Goal: Information Seeking & Learning: Learn about a topic

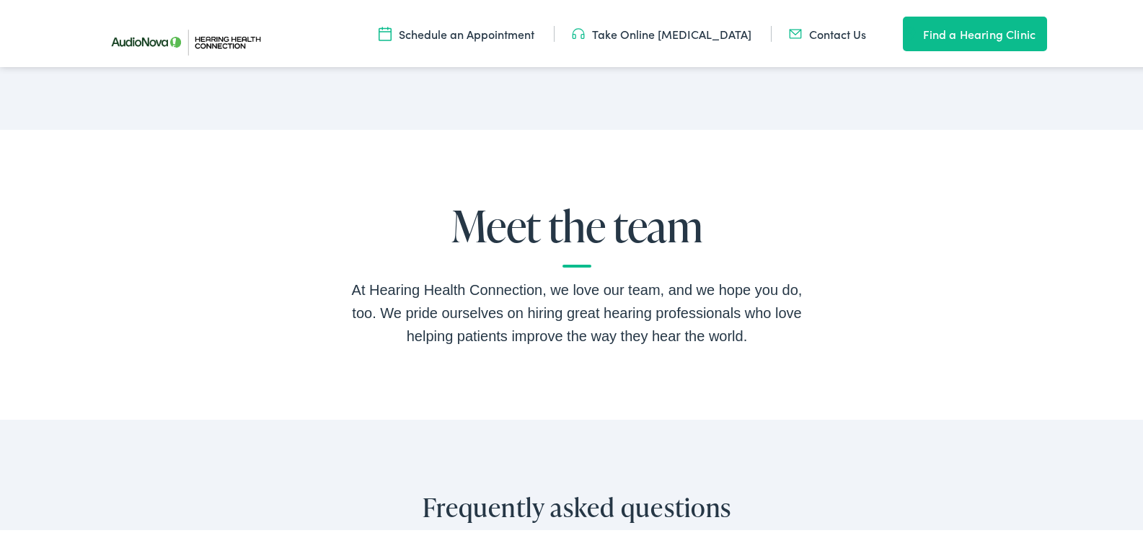
scroll to position [2885, 0]
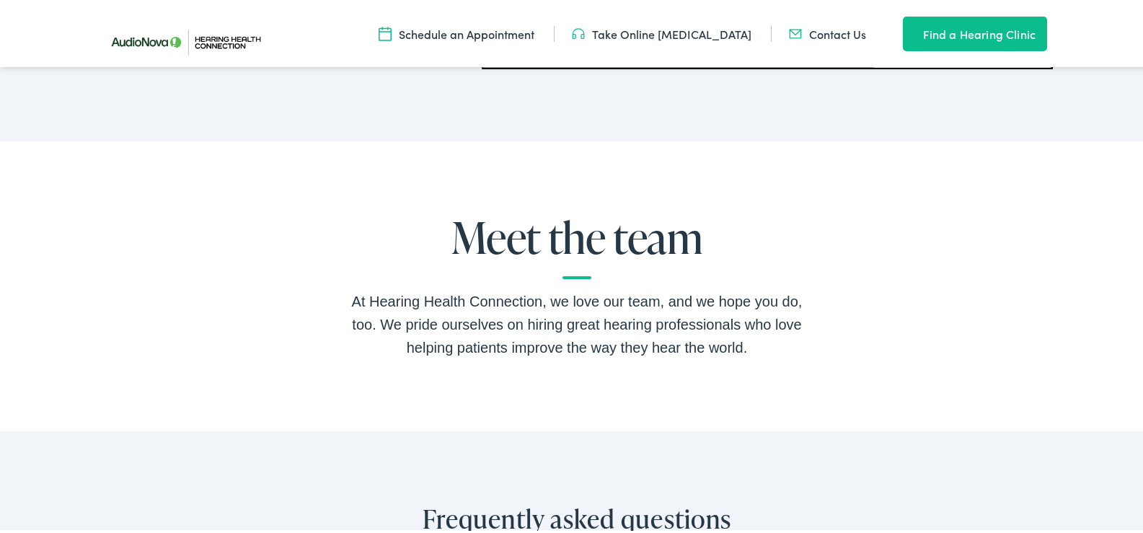
click at [570, 274] on h2 "Meet the team" at bounding box center [577, 244] width 462 height 66
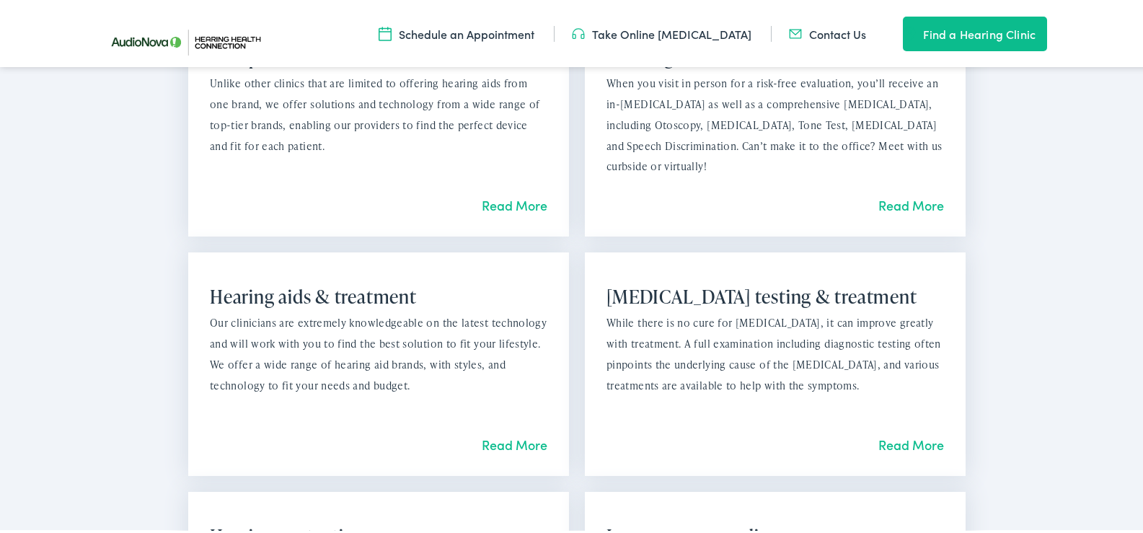
scroll to position [1051, 0]
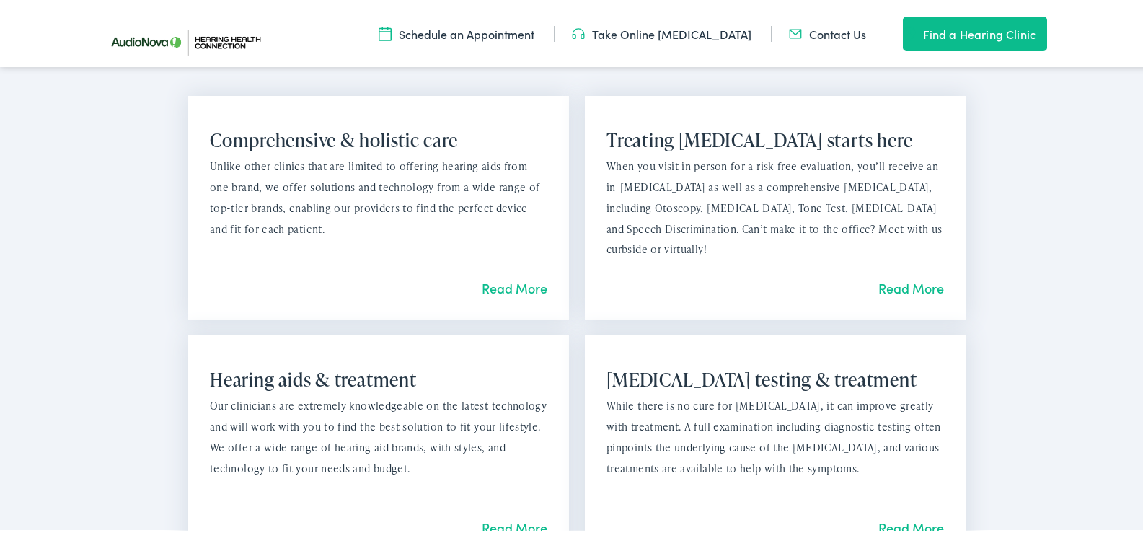
click at [512, 283] on link "Read More" at bounding box center [515, 286] width 66 height 18
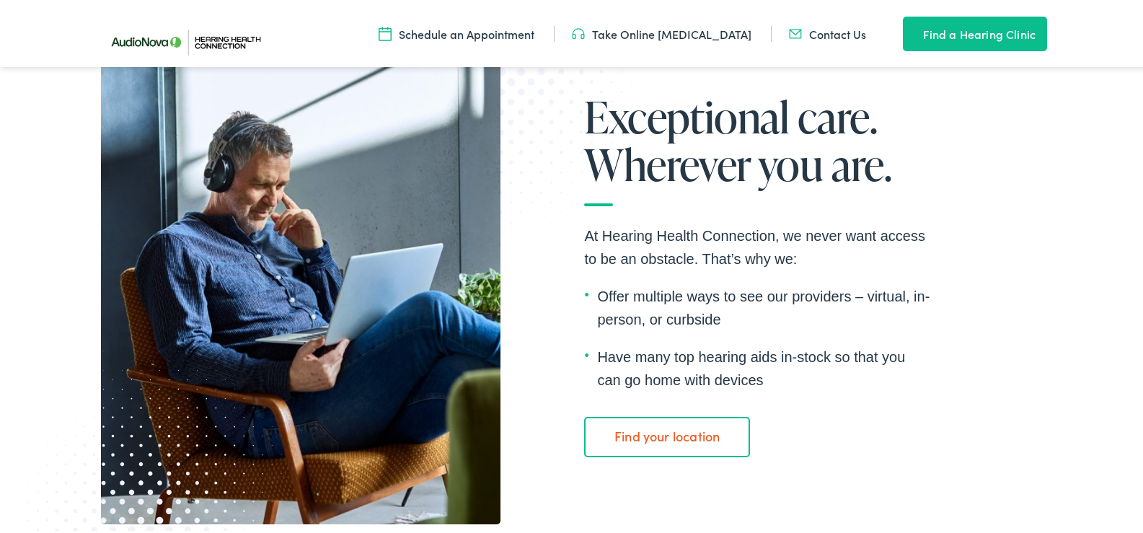
scroll to position [2452, 0]
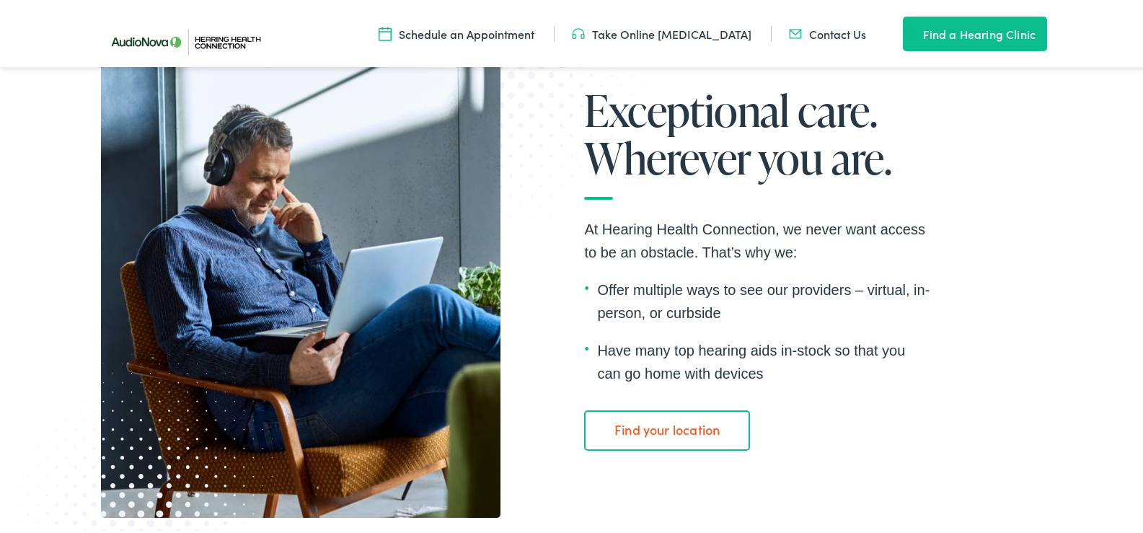
click at [658, 425] on link "Find your location" at bounding box center [666, 428] width 165 height 40
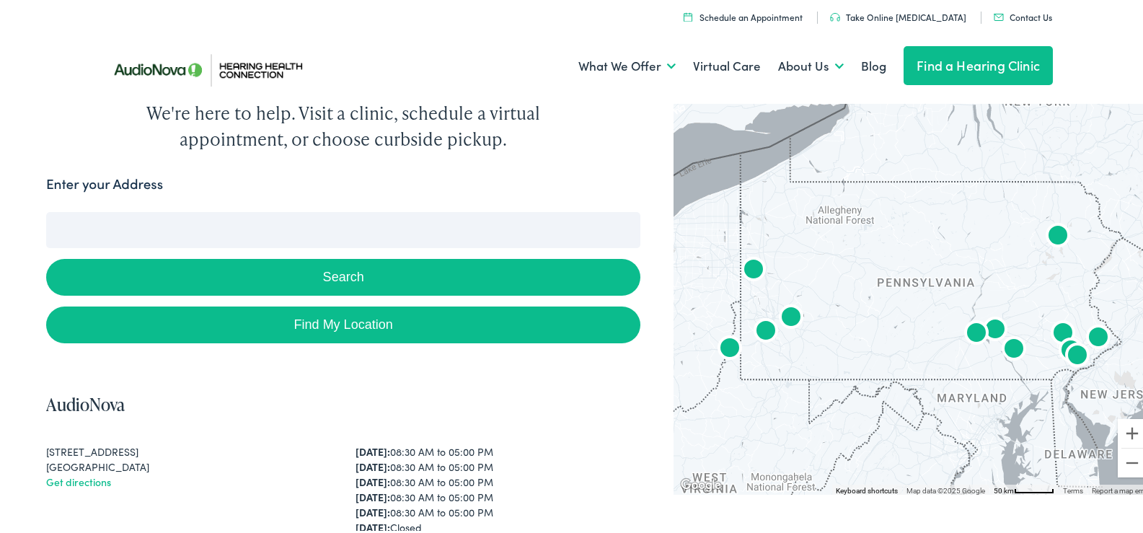
scroll to position [72, 0]
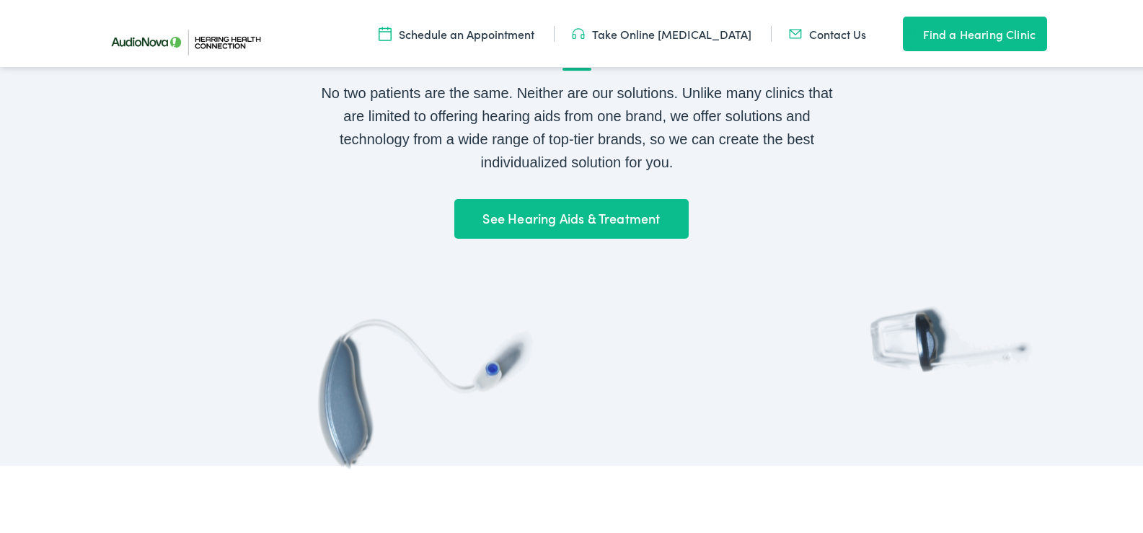
scroll to position [1226, 0]
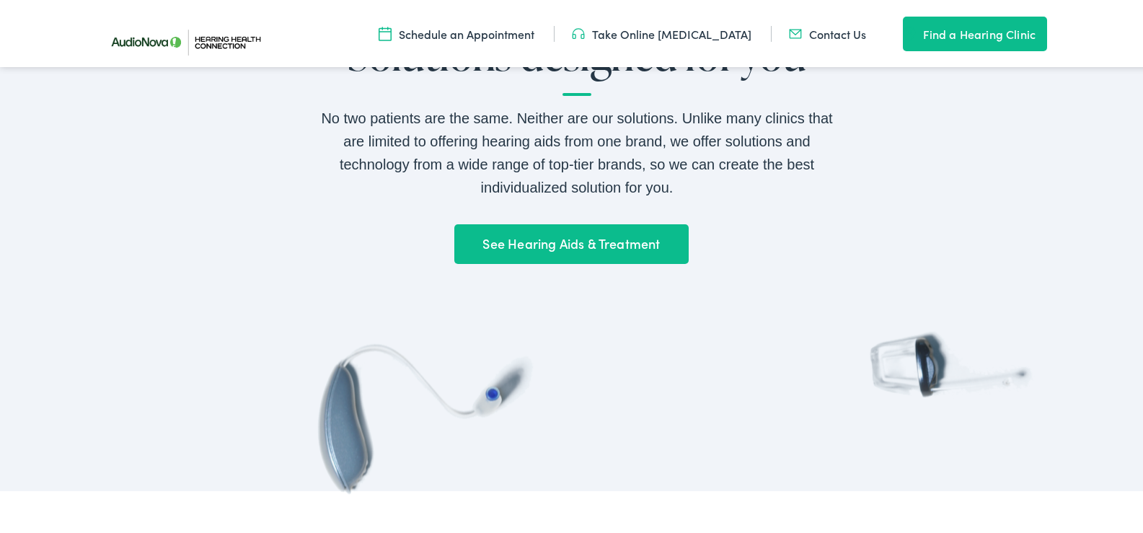
click at [545, 237] on link "See Hearing Aids & Treatment" at bounding box center [571, 242] width 234 height 40
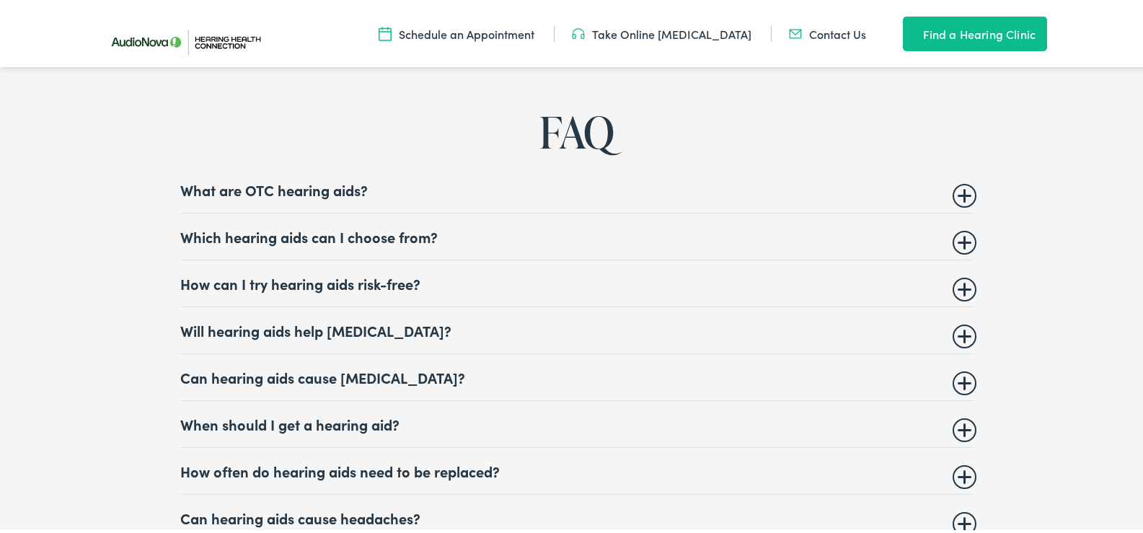
scroll to position [5481, 0]
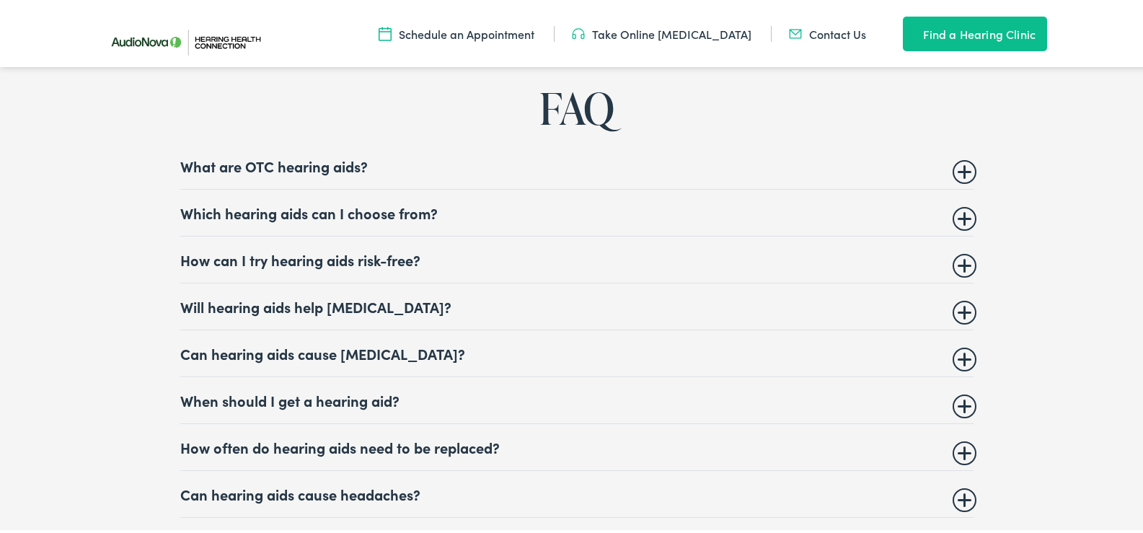
click at [958, 159] on summary "What are OTC hearing aids?" at bounding box center [576, 163] width 793 height 17
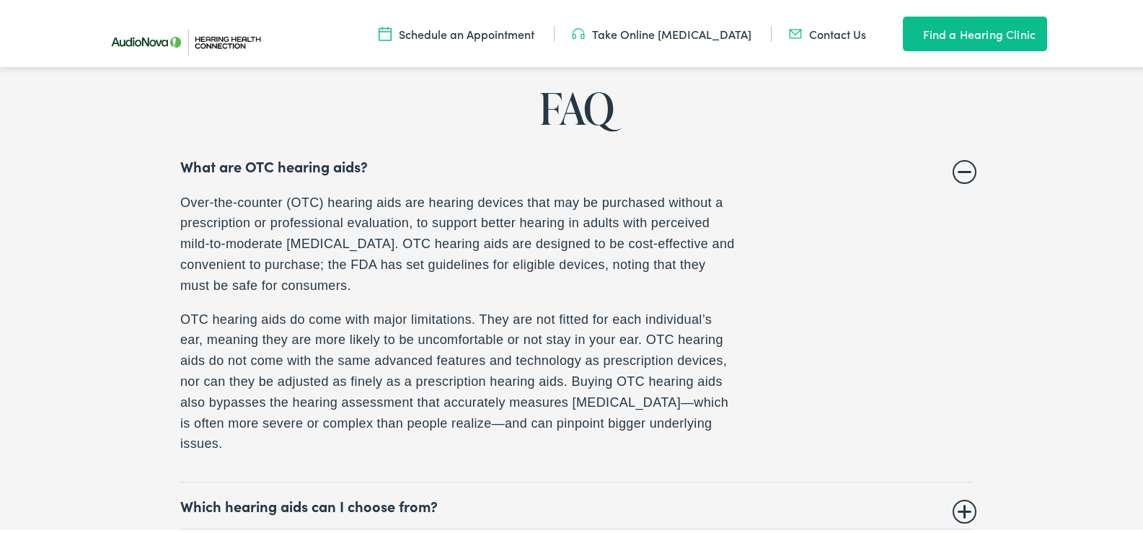
click at [952, 160] on summary "What are OTC hearing aids?" at bounding box center [576, 163] width 793 height 17
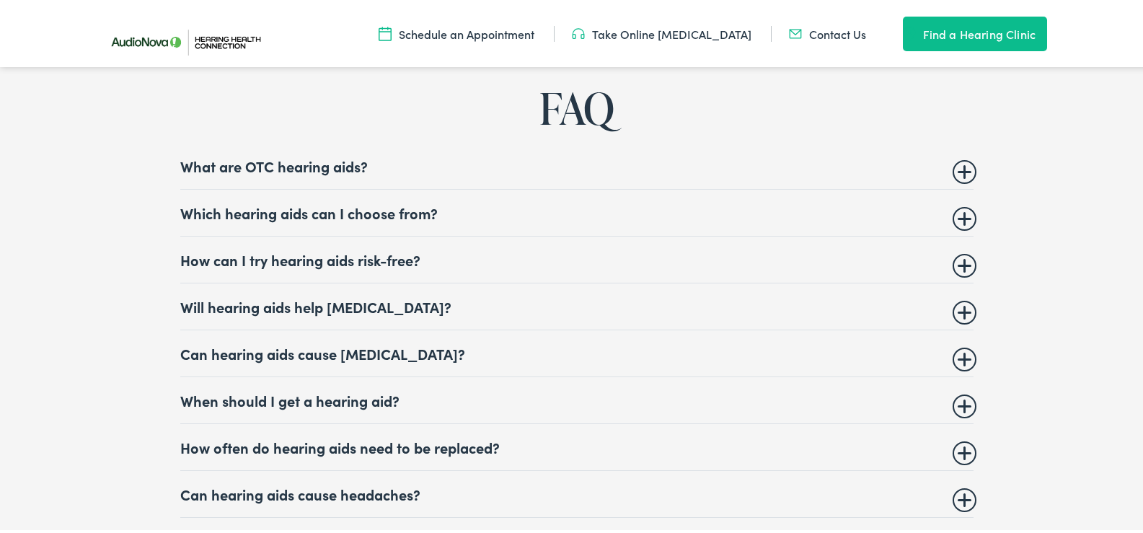
click at [963, 206] on summary "Which hearing aids can I choose from?" at bounding box center [576, 210] width 793 height 17
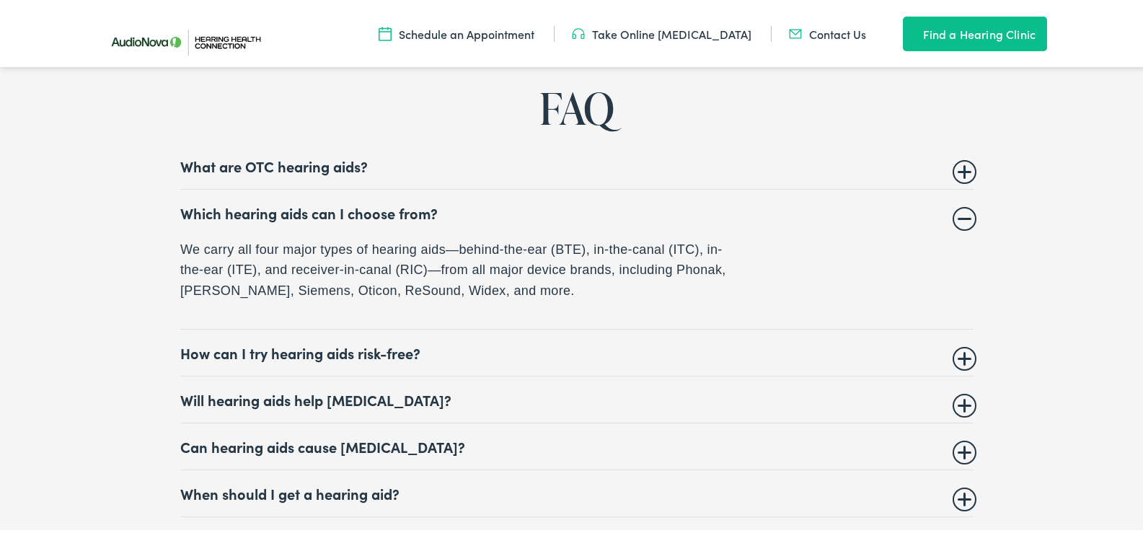
click at [956, 206] on summary "Which hearing aids can I choose from?" at bounding box center [576, 210] width 793 height 17
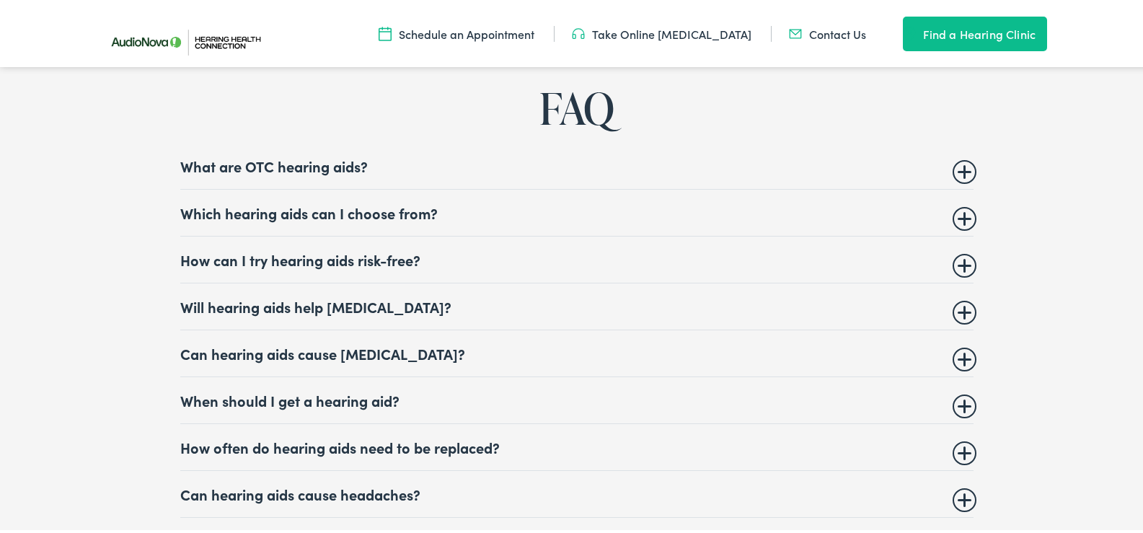
click at [961, 264] on details "How can I try hearing aids risk-free? When you buy hearing aids from one of our…" at bounding box center [576, 257] width 793 height 47
click at [951, 253] on summary "How can I try hearing aids risk-free?" at bounding box center [576, 257] width 793 height 17
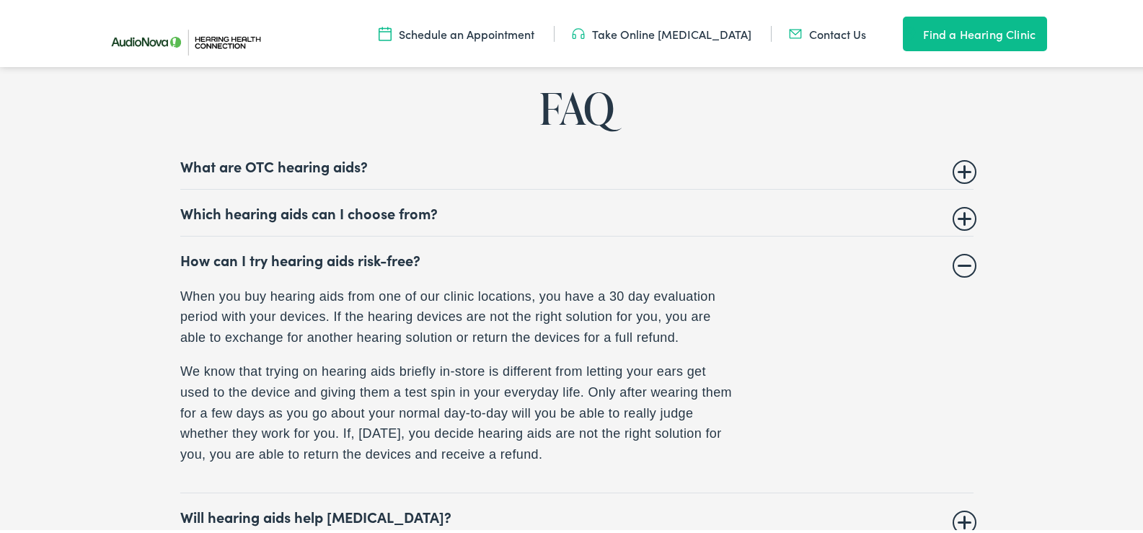
click at [961, 253] on summary "How can I try hearing aids risk-free?" at bounding box center [576, 257] width 793 height 17
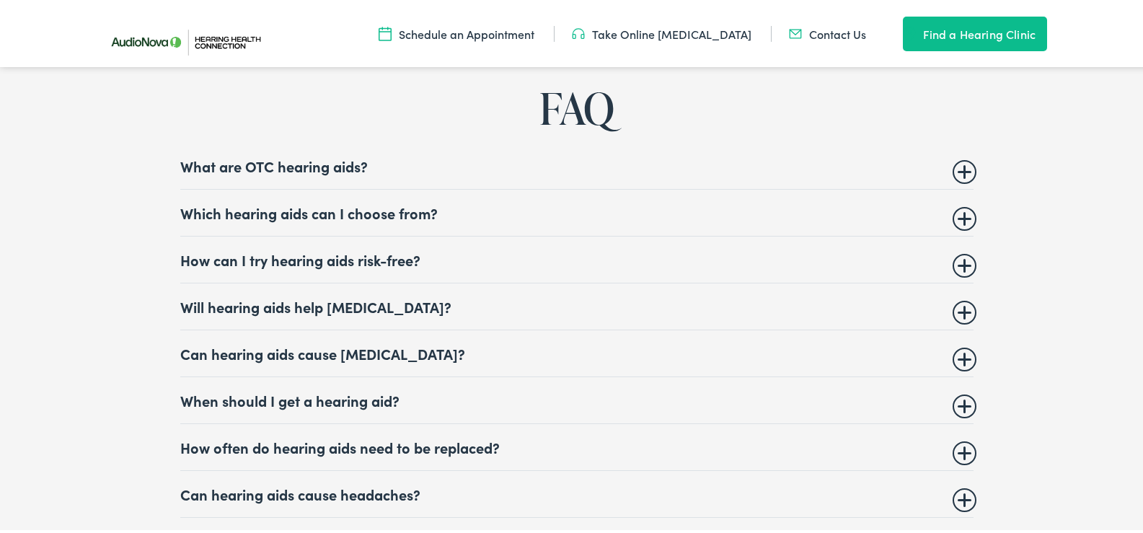
click at [957, 296] on summary "Will hearing aids help tinnitus?" at bounding box center [576, 304] width 793 height 17
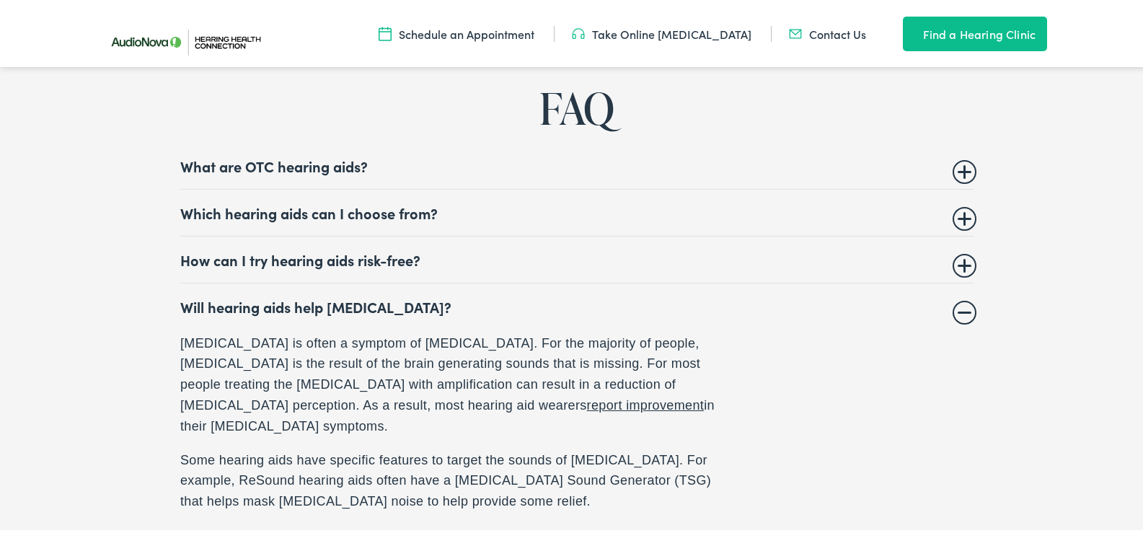
click at [957, 309] on details "Will hearing aids help tinnitus? Tinnitus is often a symptom of hearing loss. F…" at bounding box center [576, 409] width 793 height 257
click at [958, 299] on summary "Will hearing aids help tinnitus?" at bounding box center [576, 304] width 793 height 17
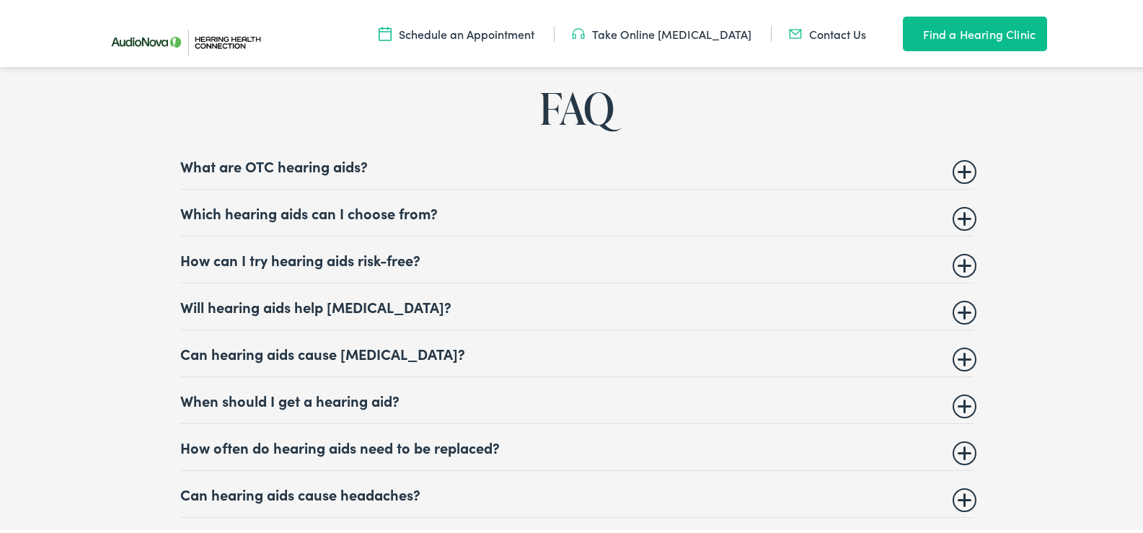
click at [961, 346] on summary "Can hearing aids cause vertigo?" at bounding box center [576, 351] width 793 height 17
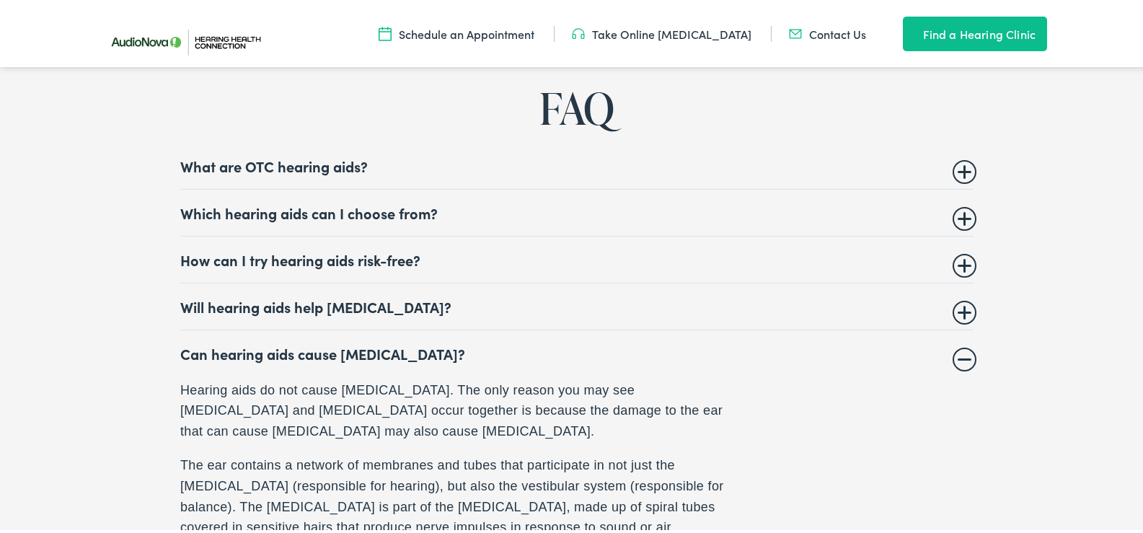
click at [958, 345] on summary "Can hearing aids cause vertigo?" at bounding box center [576, 351] width 793 height 17
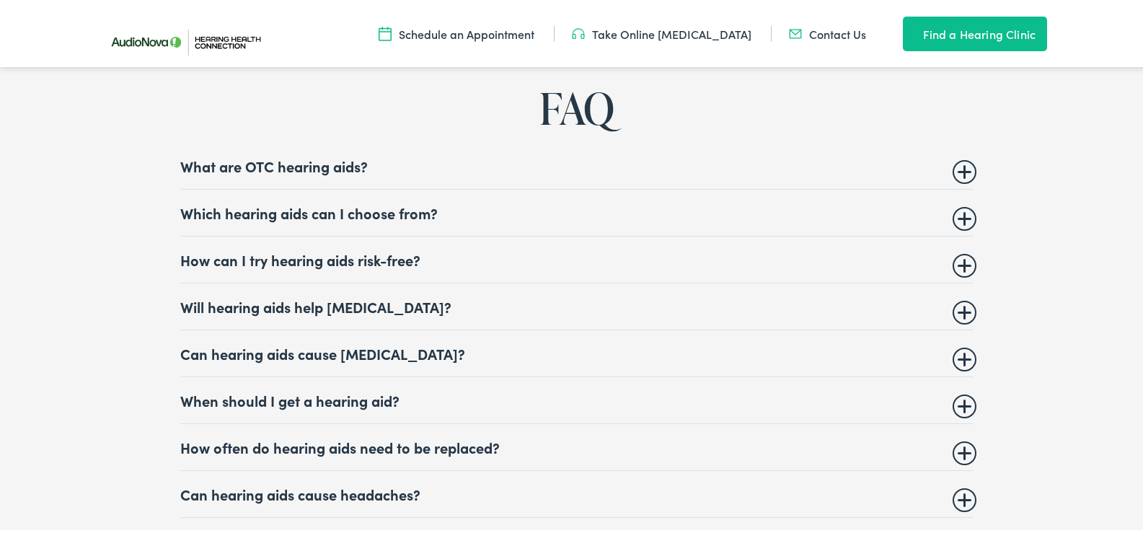
click at [963, 389] on summary "When should I get a hearing aid?" at bounding box center [576, 397] width 793 height 17
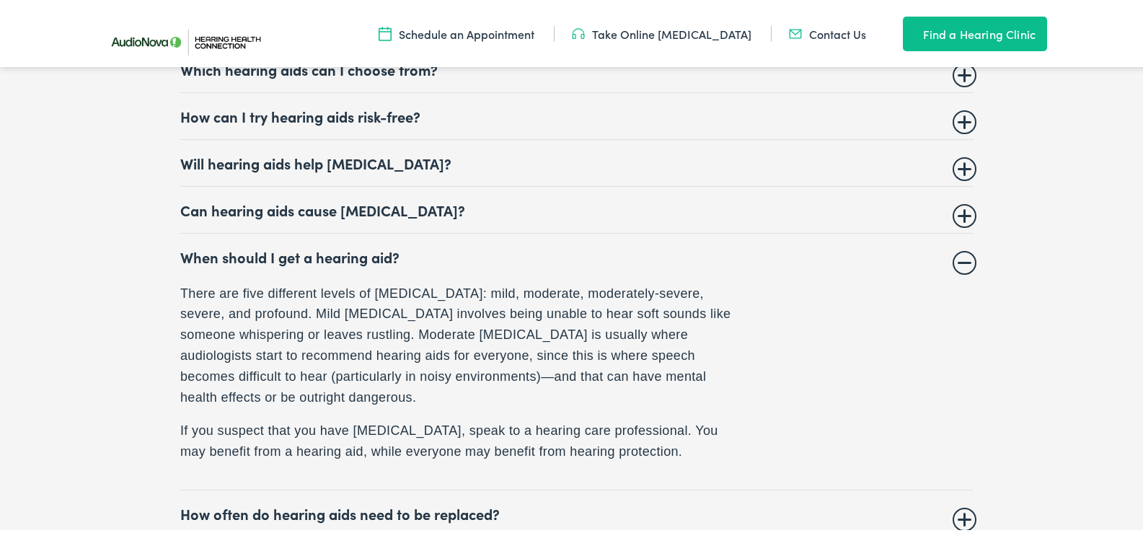
scroll to position [5625, 0]
click at [961, 250] on summary "When should I get a hearing aid?" at bounding box center [576, 253] width 793 height 17
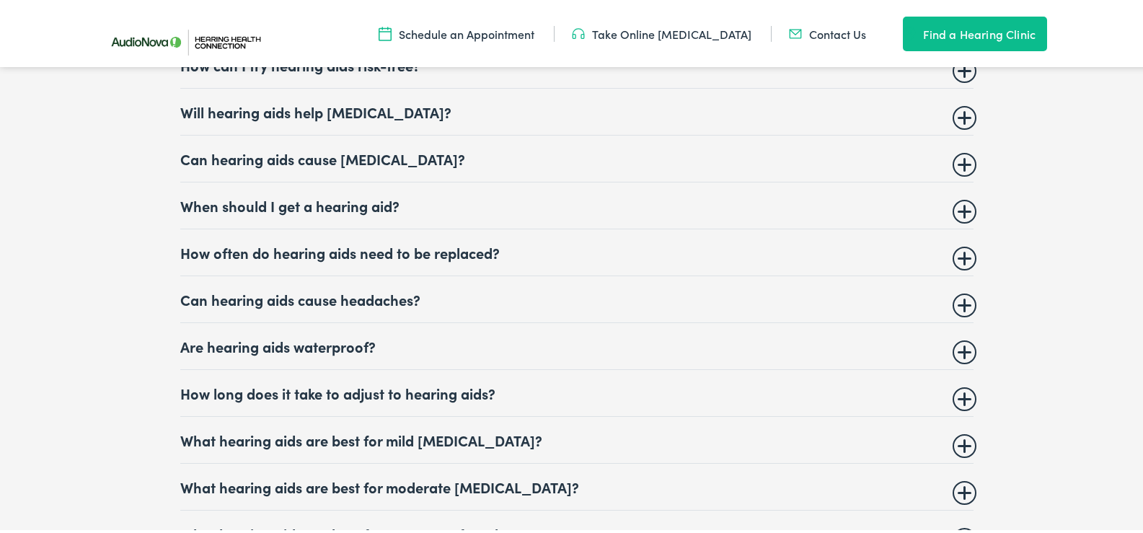
scroll to position [5697, 0]
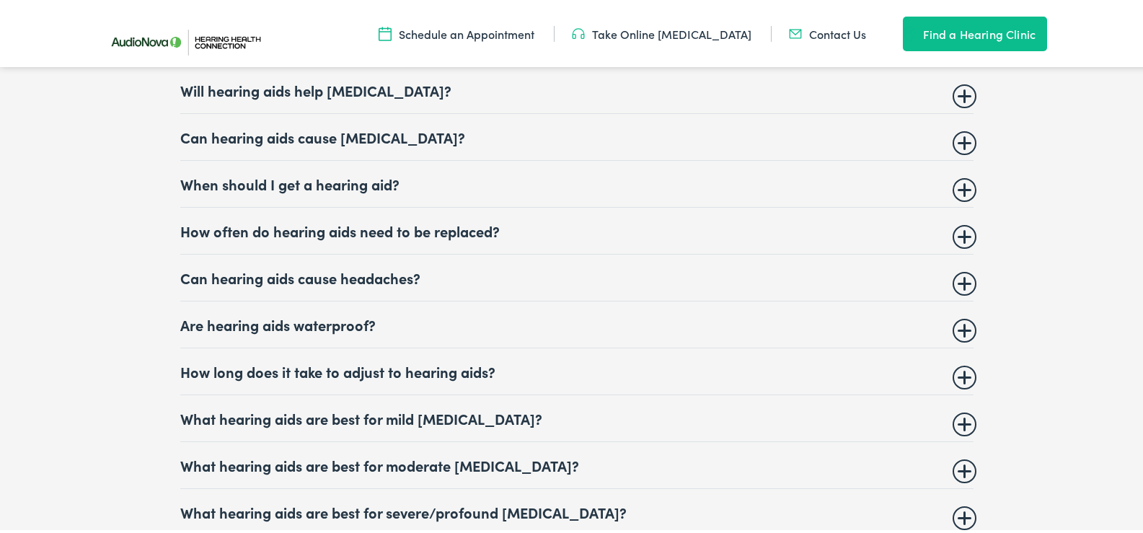
click at [959, 361] on summary "How long does it take to adjust to hearing aids?" at bounding box center [576, 369] width 793 height 17
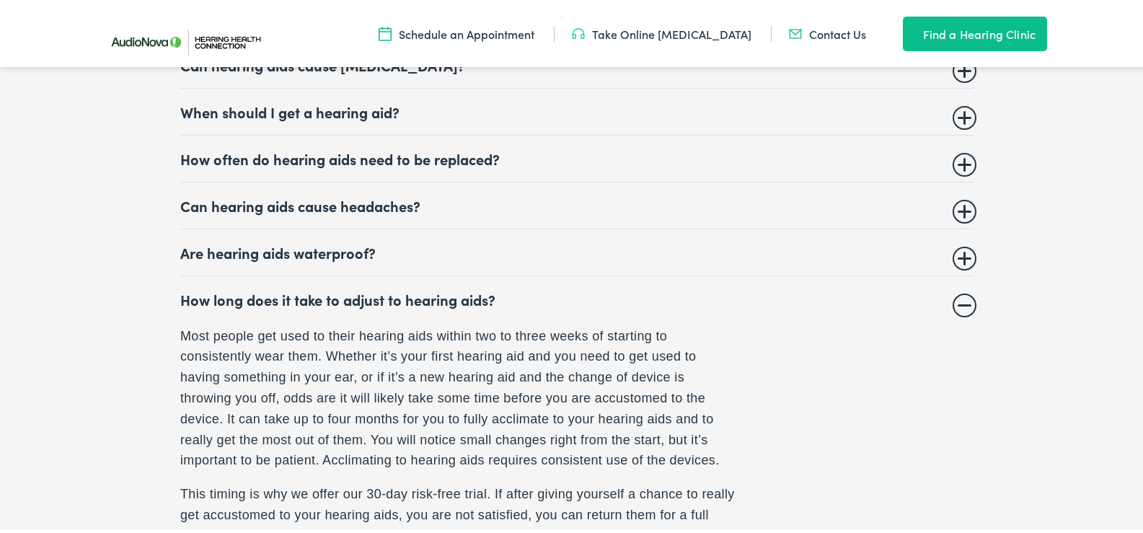
scroll to position [5842, 0]
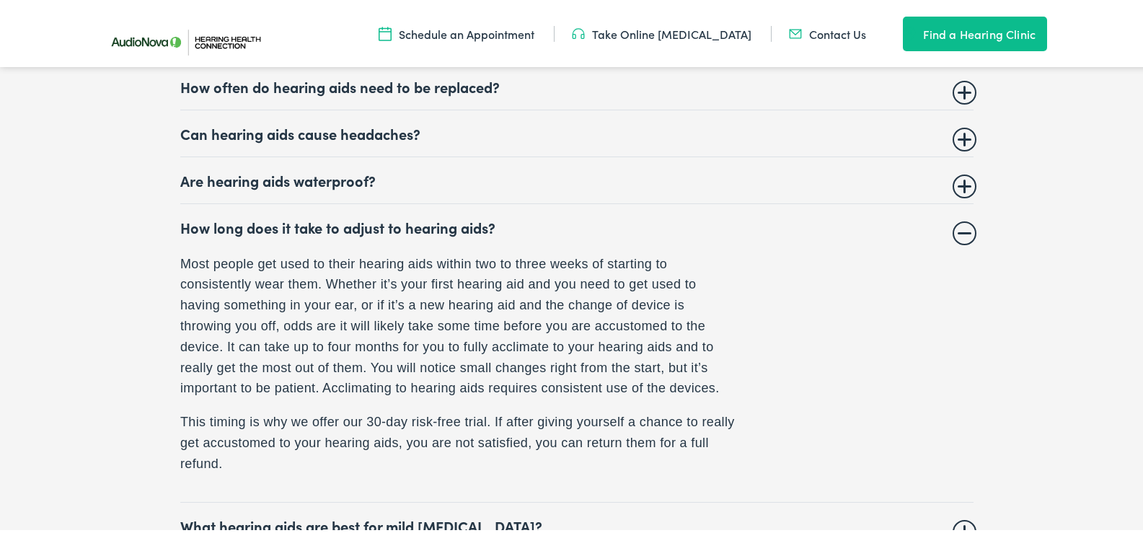
click at [961, 219] on summary "How long does it take to adjust to hearing aids?" at bounding box center [576, 224] width 793 height 17
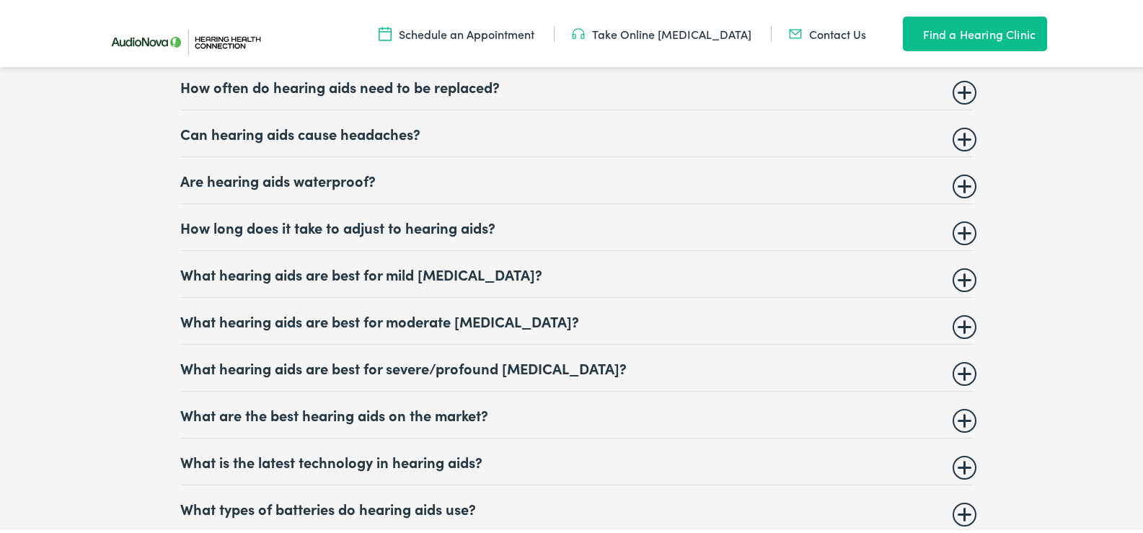
click at [959, 314] on summary "What hearing aids are best for moderate hearing loss?" at bounding box center [576, 318] width 793 height 17
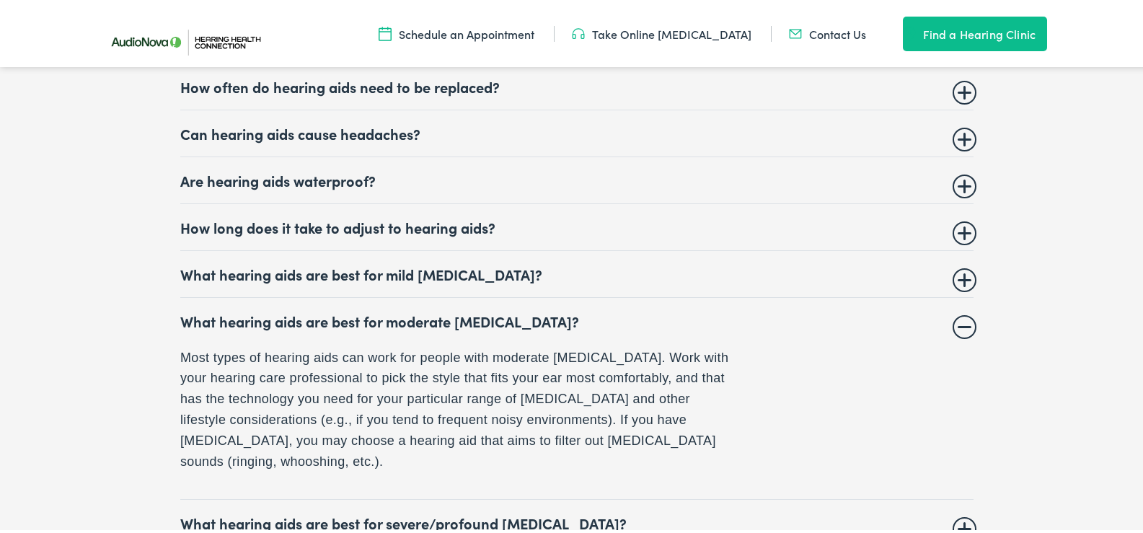
click at [958, 313] on summary "What hearing aids are best for moderate hearing loss?" at bounding box center [576, 318] width 793 height 17
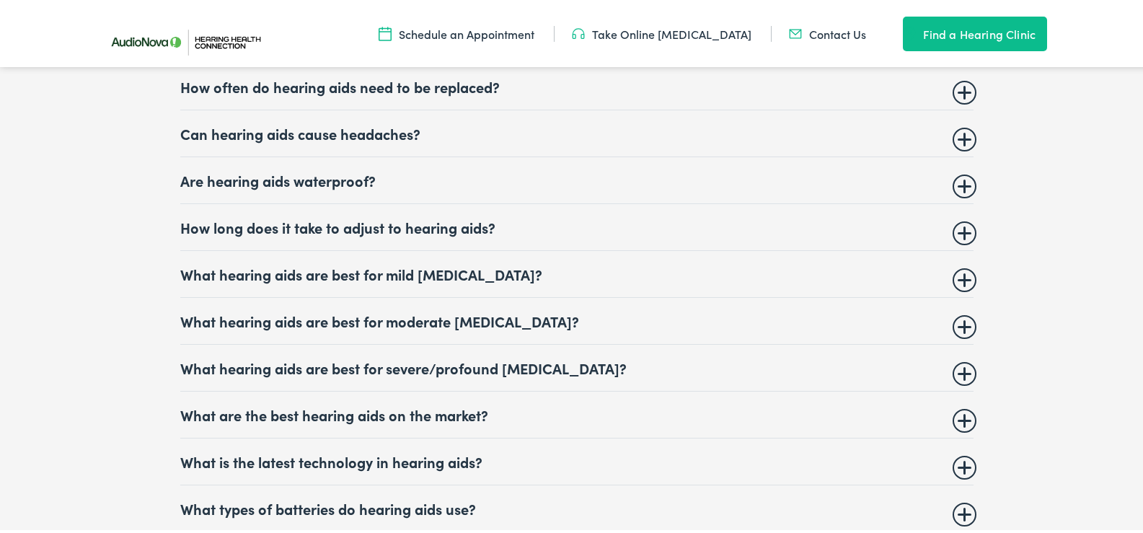
click at [958, 410] on summary "What are the best hearing aids on the market?" at bounding box center [576, 412] width 793 height 17
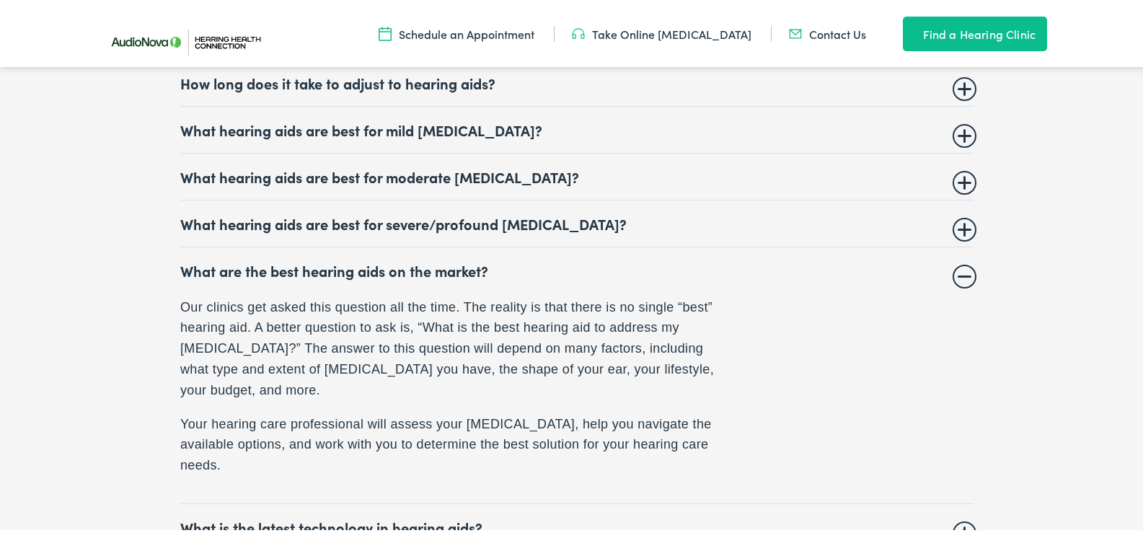
scroll to position [6058, 0]
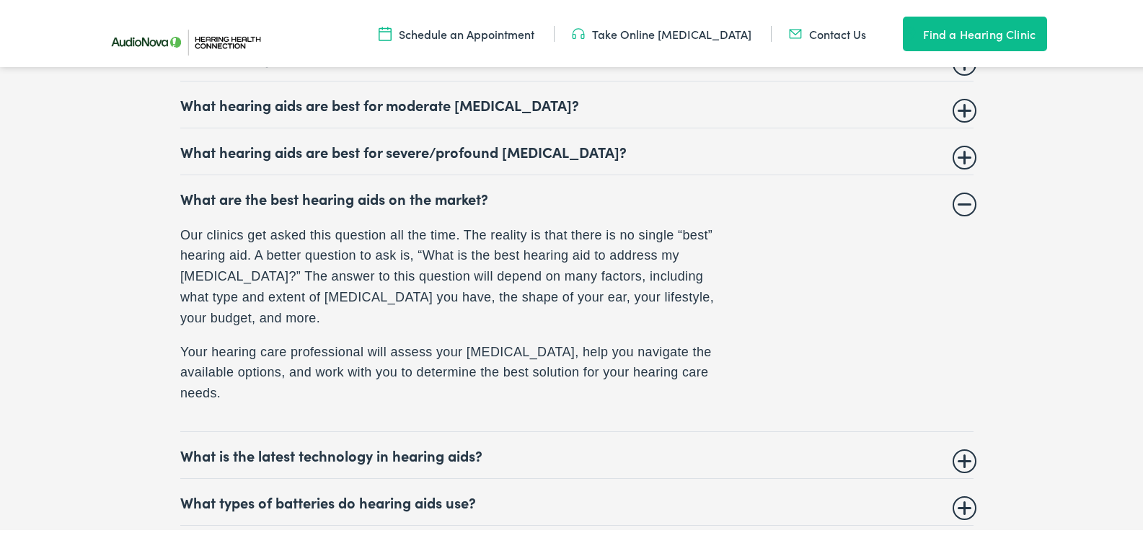
click at [956, 193] on summary "What are the best hearing aids on the market?" at bounding box center [576, 196] width 793 height 17
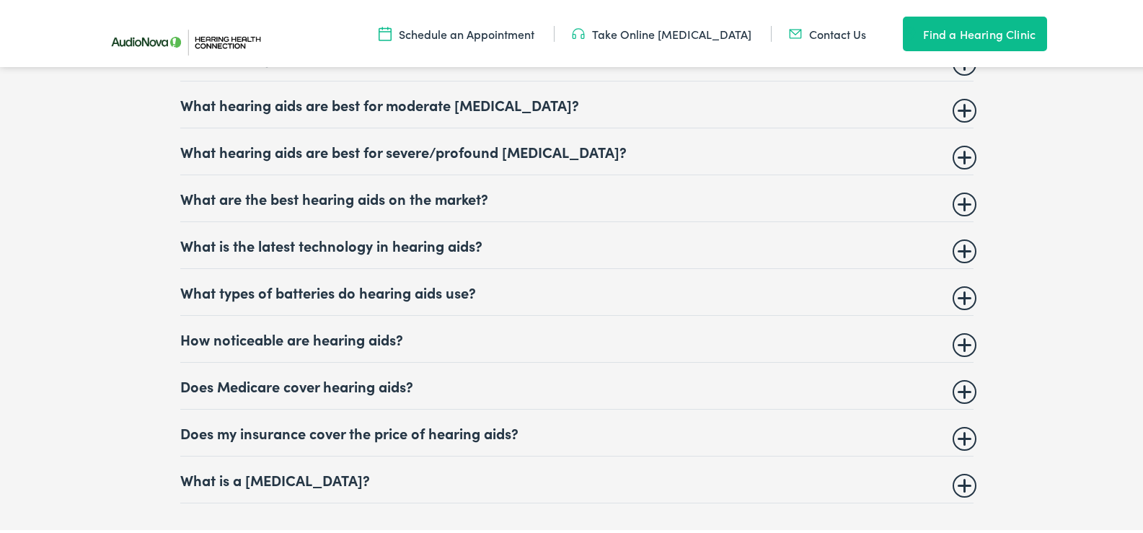
click at [955, 239] on summary "What is the latest technology in hearing aids?" at bounding box center [576, 242] width 793 height 17
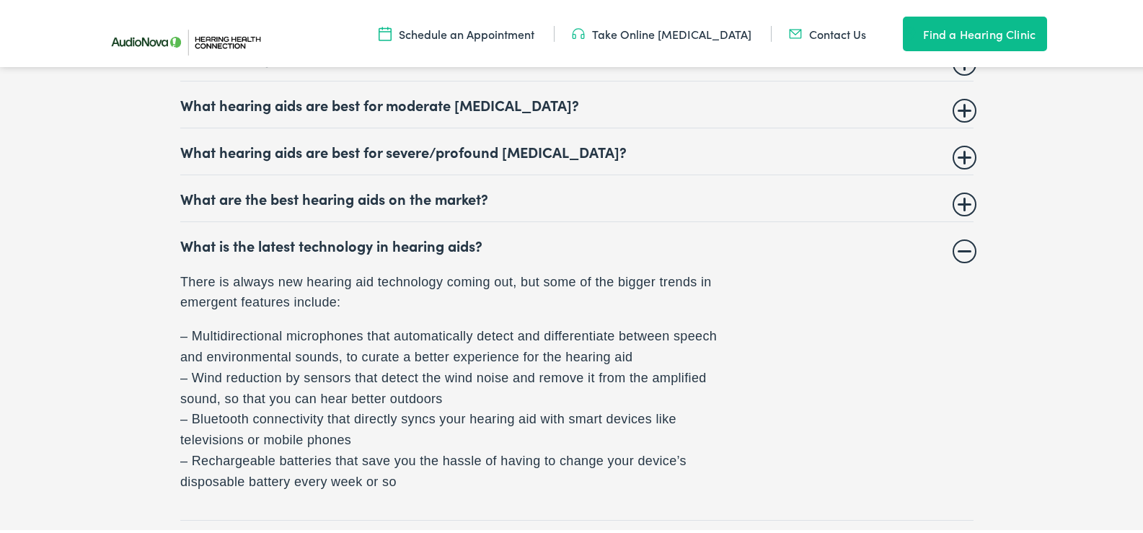
click at [955, 239] on summary "What is the latest technology in hearing aids?" at bounding box center [576, 242] width 793 height 17
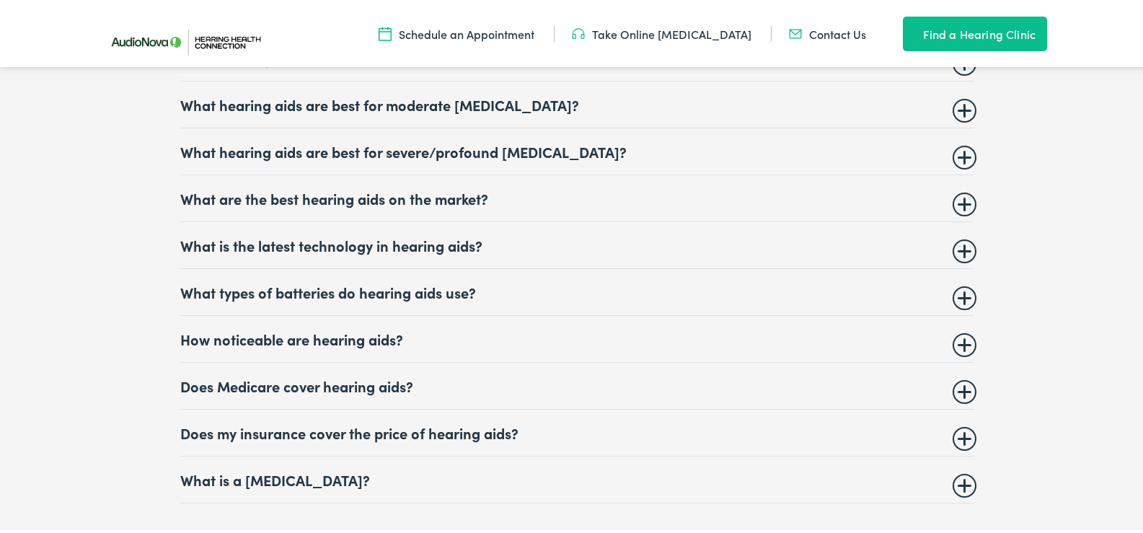
click at [956, 382] on summary "Does Medicare cover hearing aids?" at bounding box center [576, 383] width 793 height 17
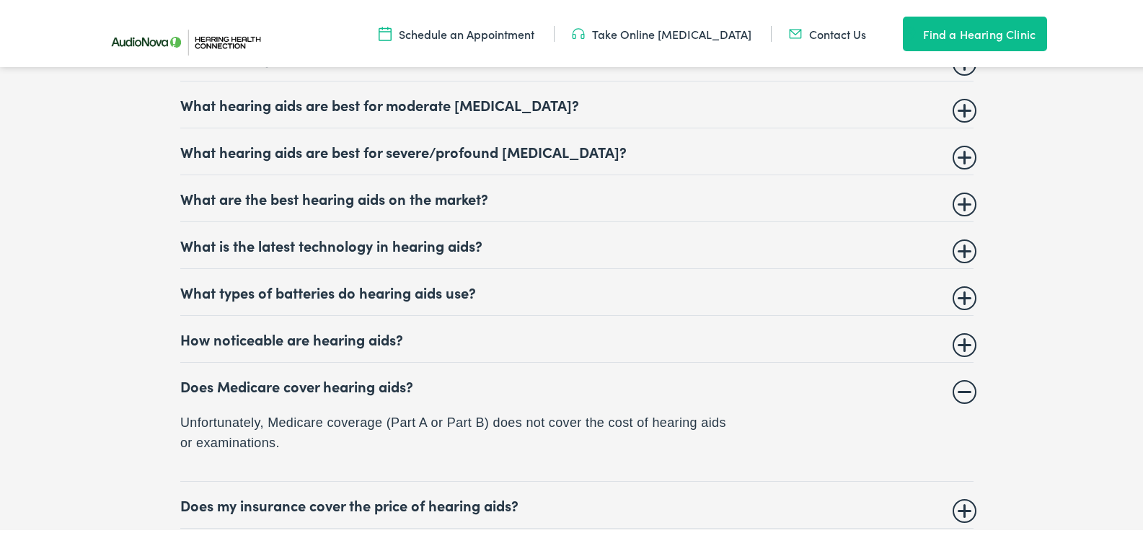
click at [957, 380] on summary "Does Medicare cover hearing aids?" at bounding box center [576, 383] width 793 height 17
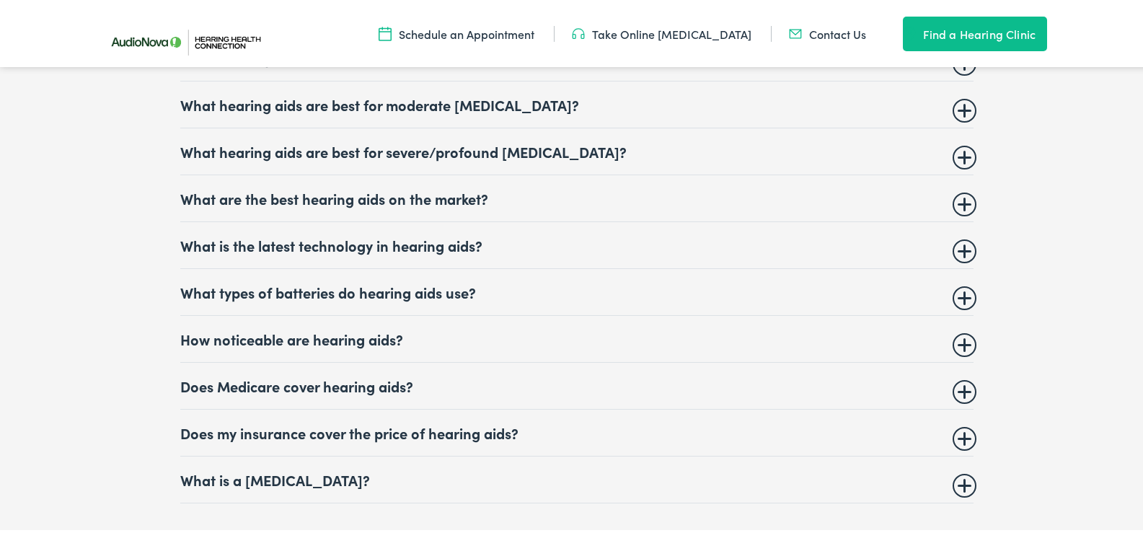
click at [960, 423] on summary "Does my insurance cover the price of hearing aids?" at bounding box center [576, 430] width 793 height 17
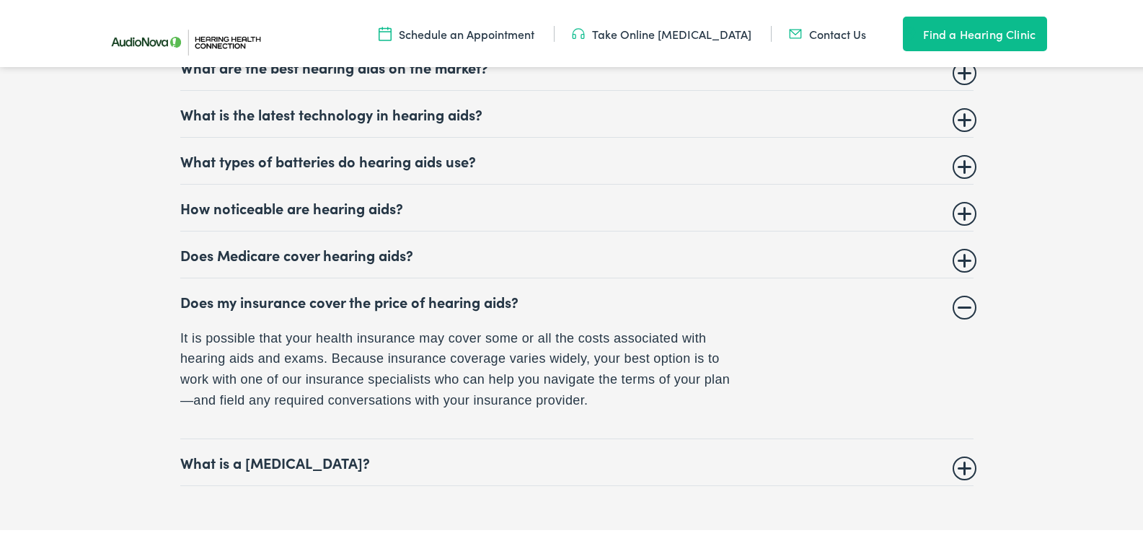
scroll to position [6202, 0]
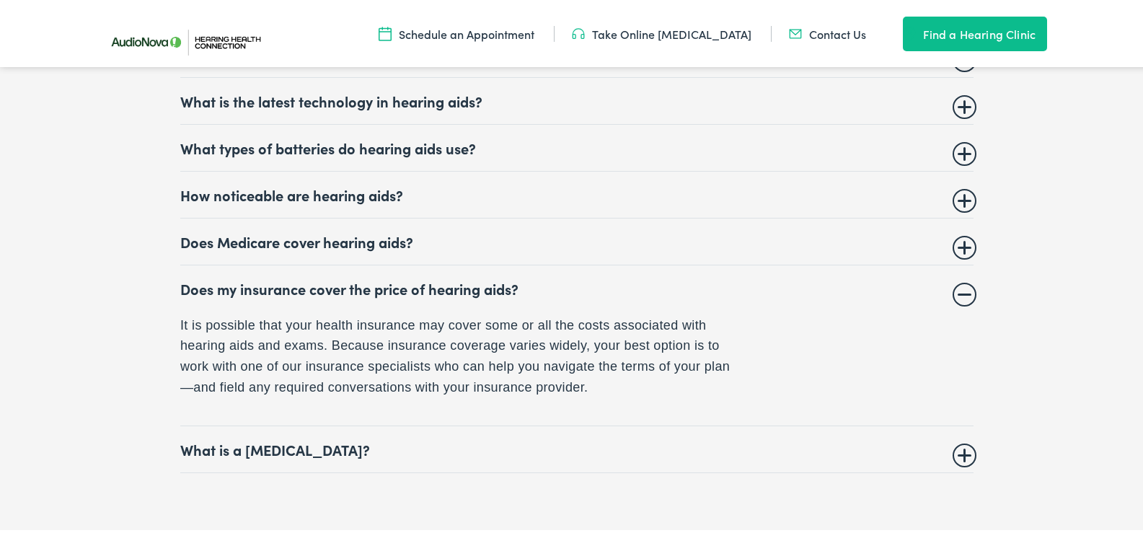
click at [956, 279] on summary "Does my insurance cover the price of hearing aids?" at bounding box center [576, 286] width 793 height 17
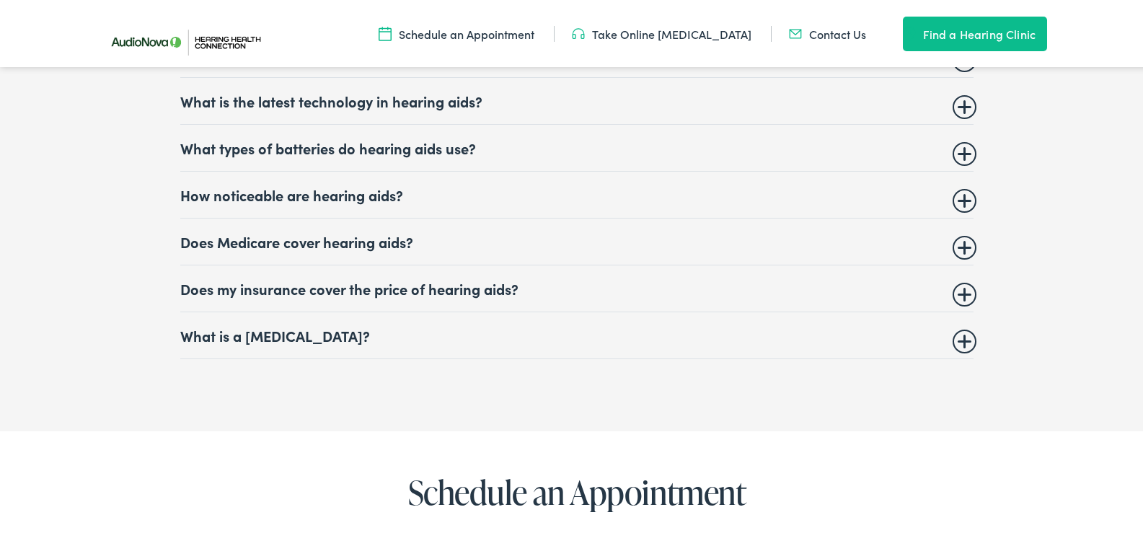
click at [953, 329] on summary "What is a hearing test?" at bounding box center [576, 333] width 793 height 17
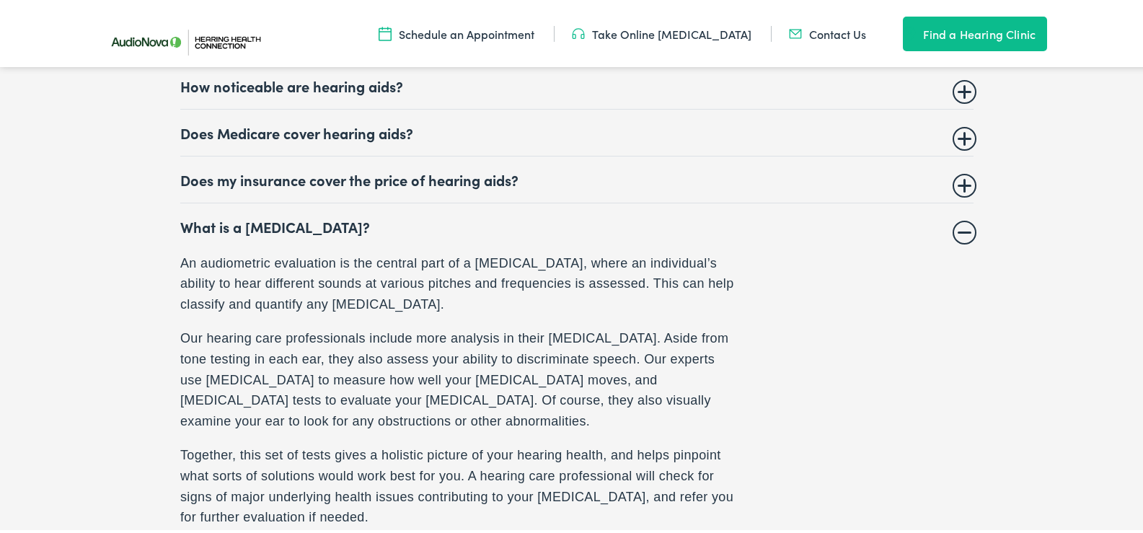
scroll to position [6346, 0]
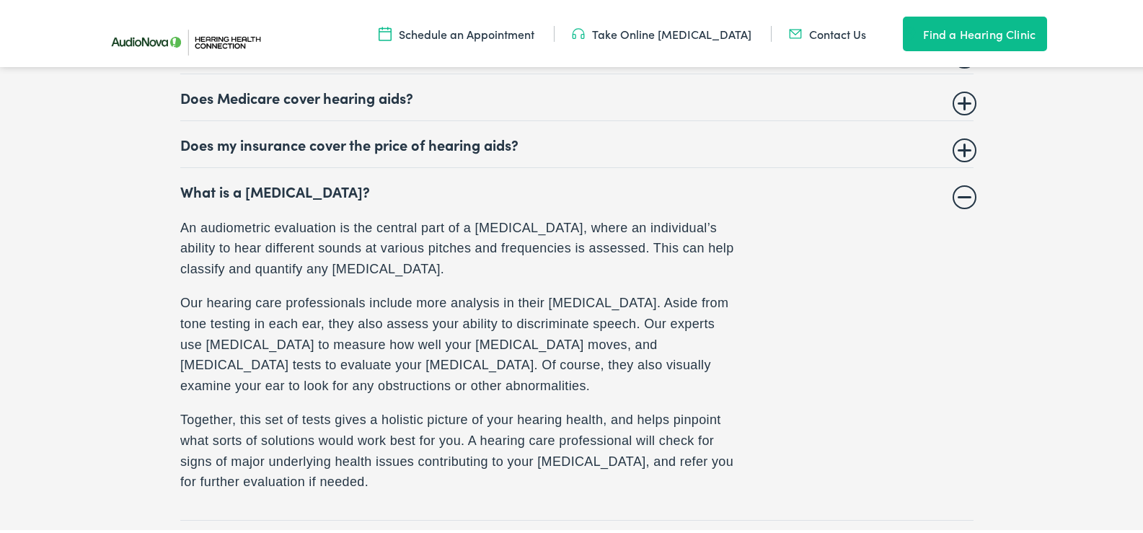
click at [956, 185] on summary "What is a hearing test?" at bounding box center [576, 188] width 793 height 17
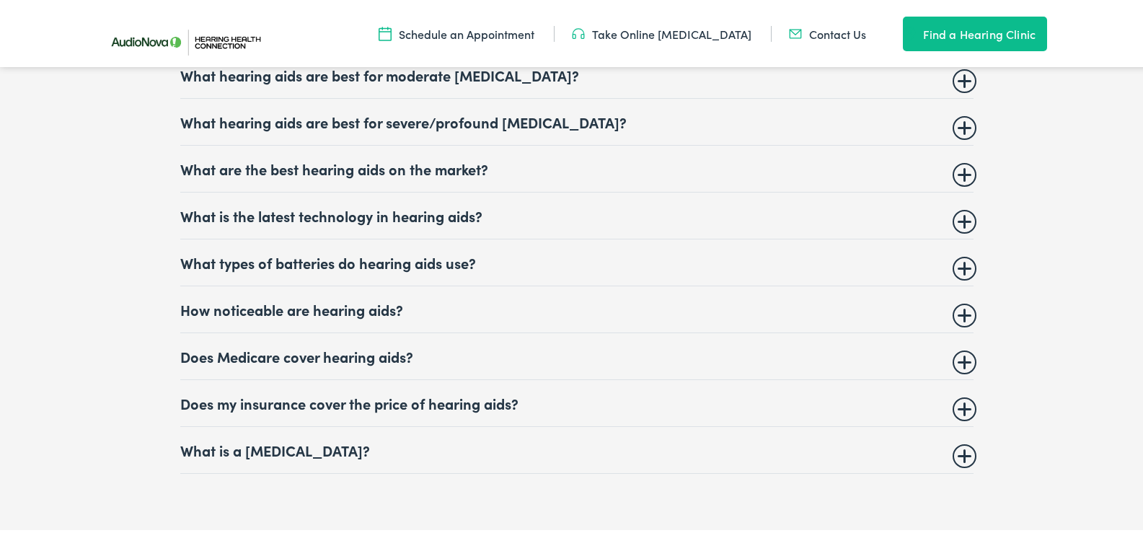
scroll to position [5986, 0]
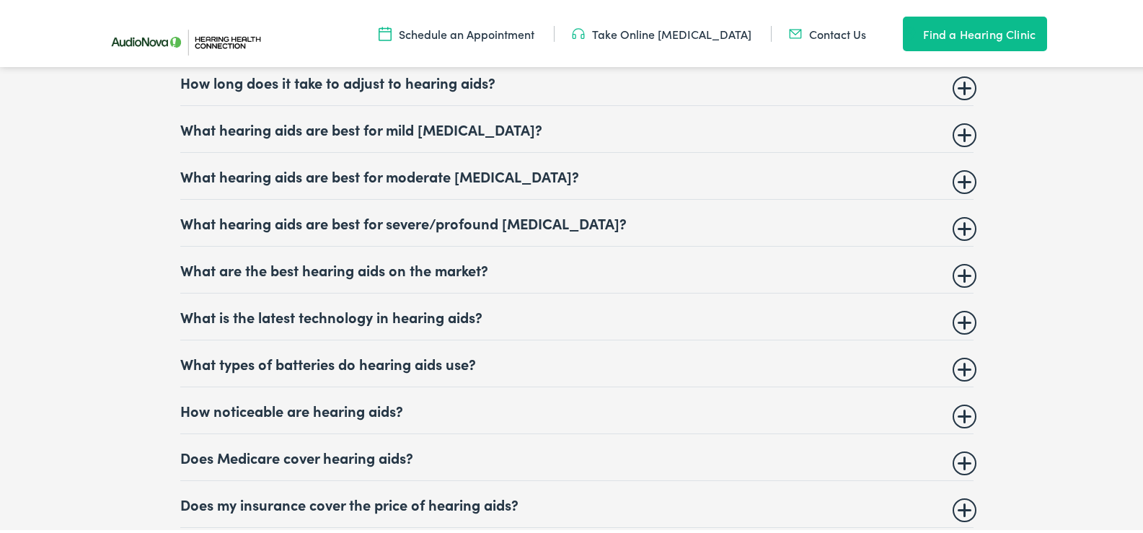
drag, startPoint x: 929, startPoint y: 291, endPoint x: 948, endPoint y: 286, distance: 19.9
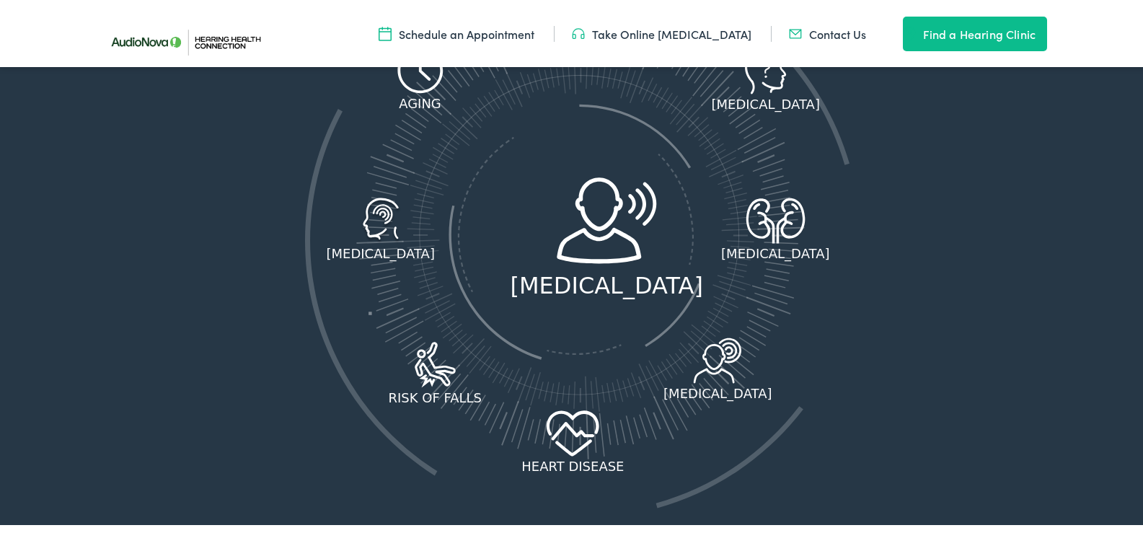
scroll to position [1803, 0]
